Goal: Information Seeking & Learning: Learn about a topic

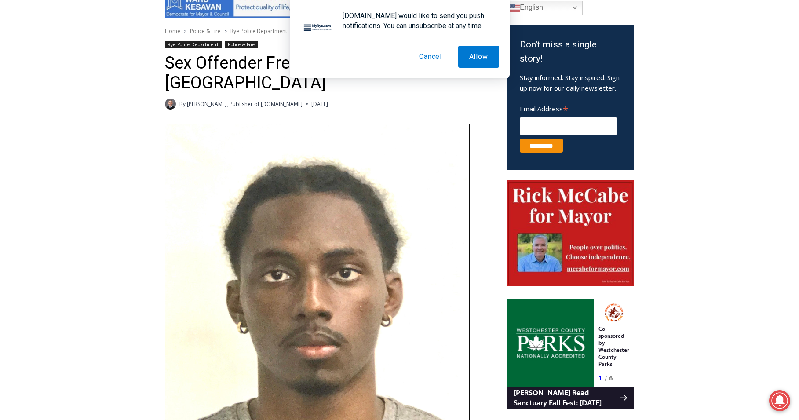
scroll to position [277, 0]
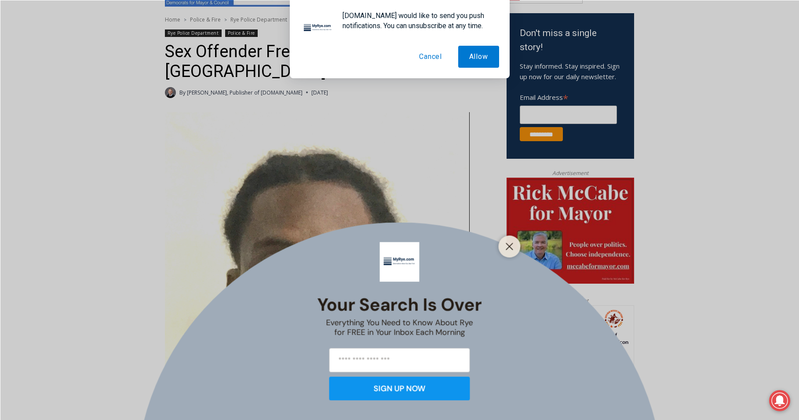
click at [431, 54] on button "Cancel" at bounding box center [430, 57] width 45 height 22
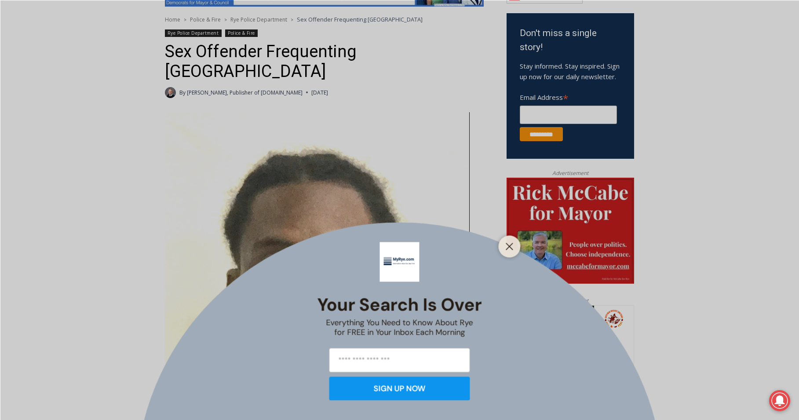
click at [504, 237] on div at bounding box center [510, 246] width 22 height 22
click at [508, 252] on button "Close" at bounding box center [509, 246] width 12 height 12
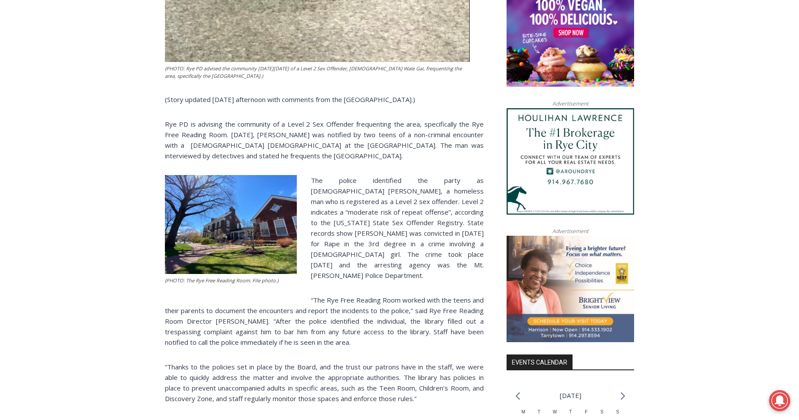
scroll to position [730, 0]
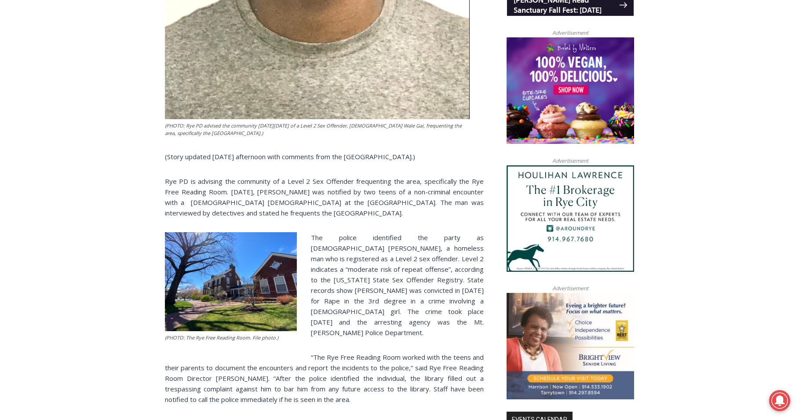
scroll to position [696, 0]
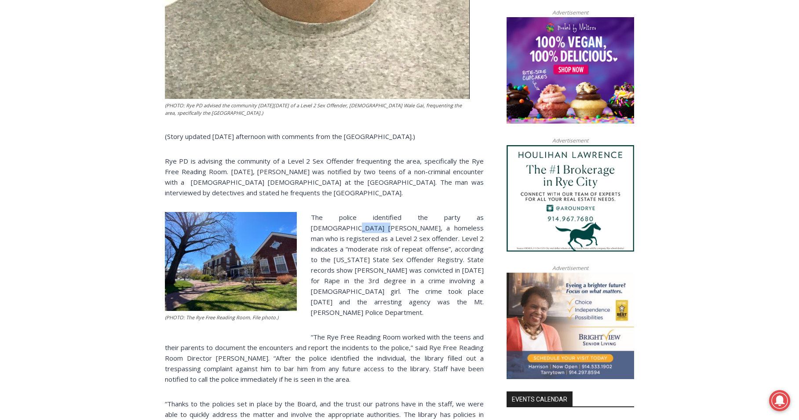
drag, startPoint x: 449, startPoint y: 199, endPoint x: 477, endPoint y: 199, distance: 27.3
click at [477, 212] on p "The police identified the party as [DEMOGRAPHIC_DATA] [PERSON_NAME], a homeless…" at bounding box center [324, 265] width 319 height 106
copy p "Wale Gai"
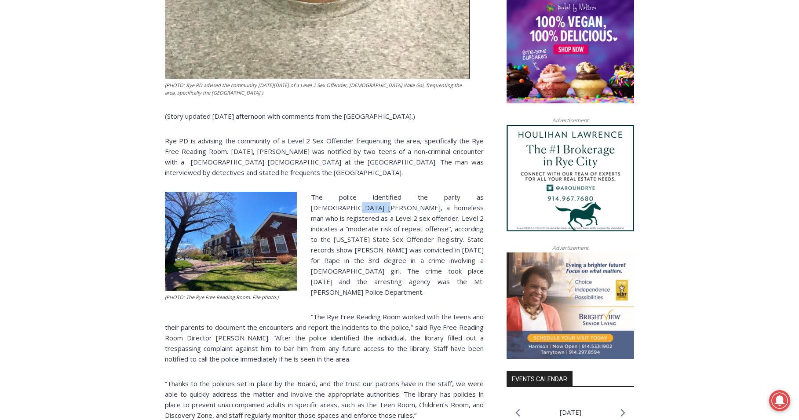
scroll to position [738, 0]
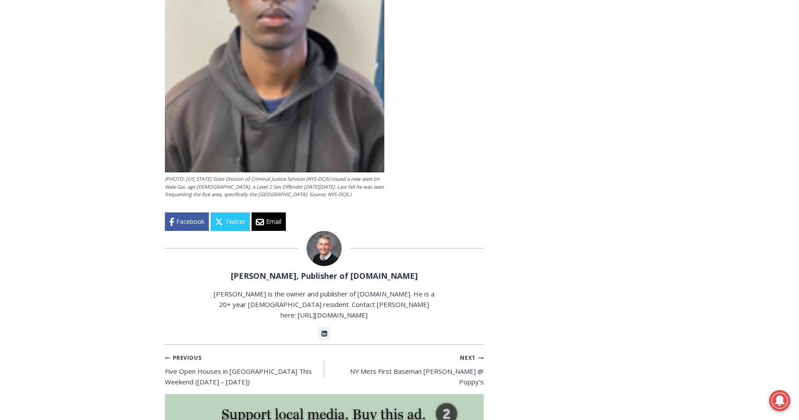
scroll to position [1733, 0]
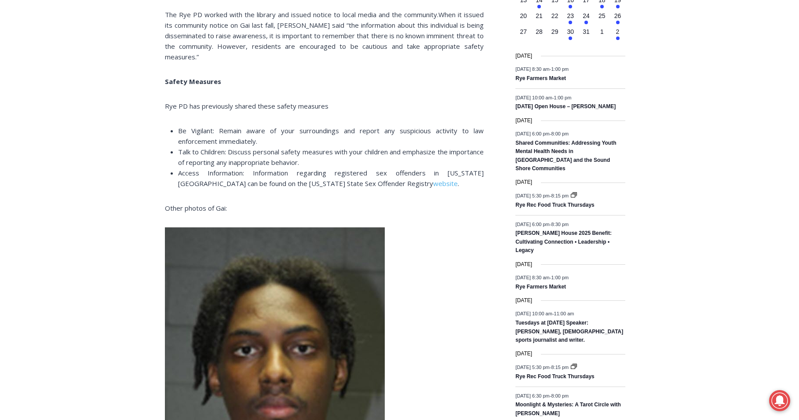
scroll to position [1191, 0]
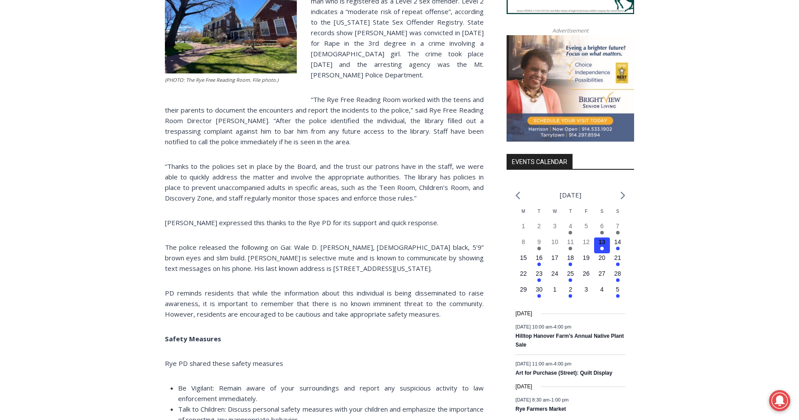
scroll to position [936, 0]
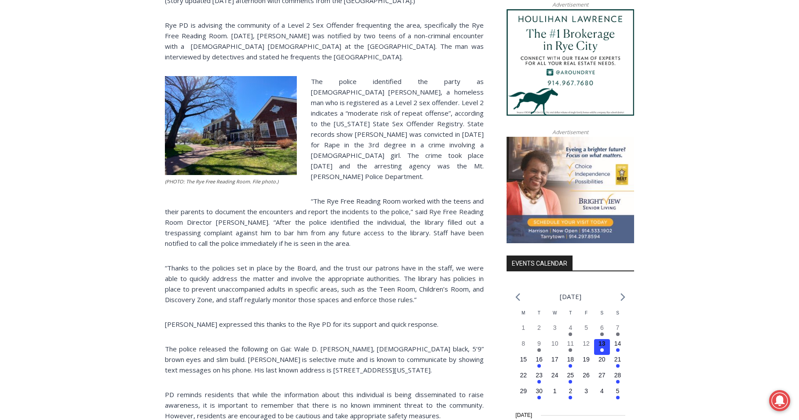
scroll to position [832, 0]
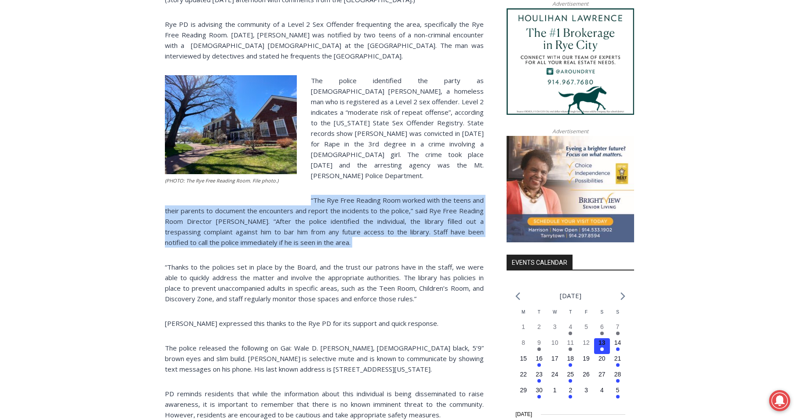
drag, startPoint x: 308, startPoint y: 170, endPoint x: 342, endPoint y: 240, distance: 77.3
click at [342, 240] on div "(PHOTO: Rye PD advised the community on Thursday, November 14, 2024 of a Level …" at bounding box center [324, 67] width 319 height 1023
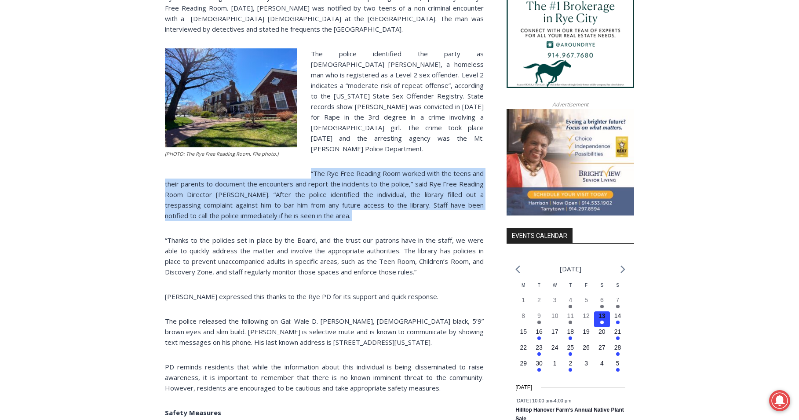
scroll to position [861, 0]
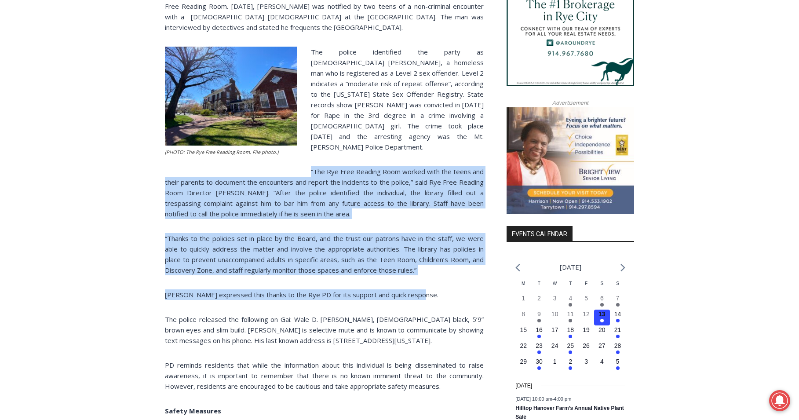
click at [429, 289] on p "[PERSON_NAME] expressed this thanks to the Rye PD for its support and quick res…" at bounding box center [324, 294] width 319 height 11
copy div "“The Rye Free Reading Room worked with the teens and their parents to document …"
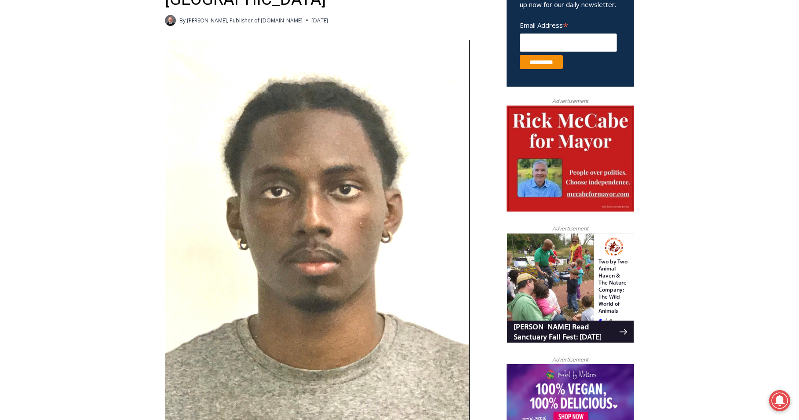
scroll to position [320, 0]
